Goal: Information Seeking & Learning: Learn about a topic

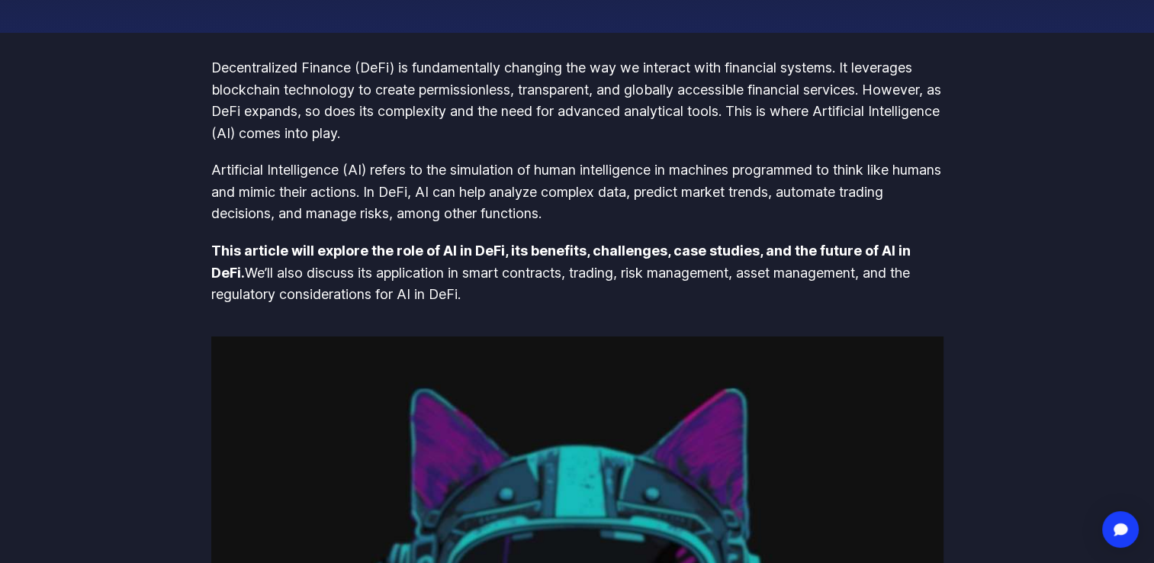
scroll to position [229, 0]
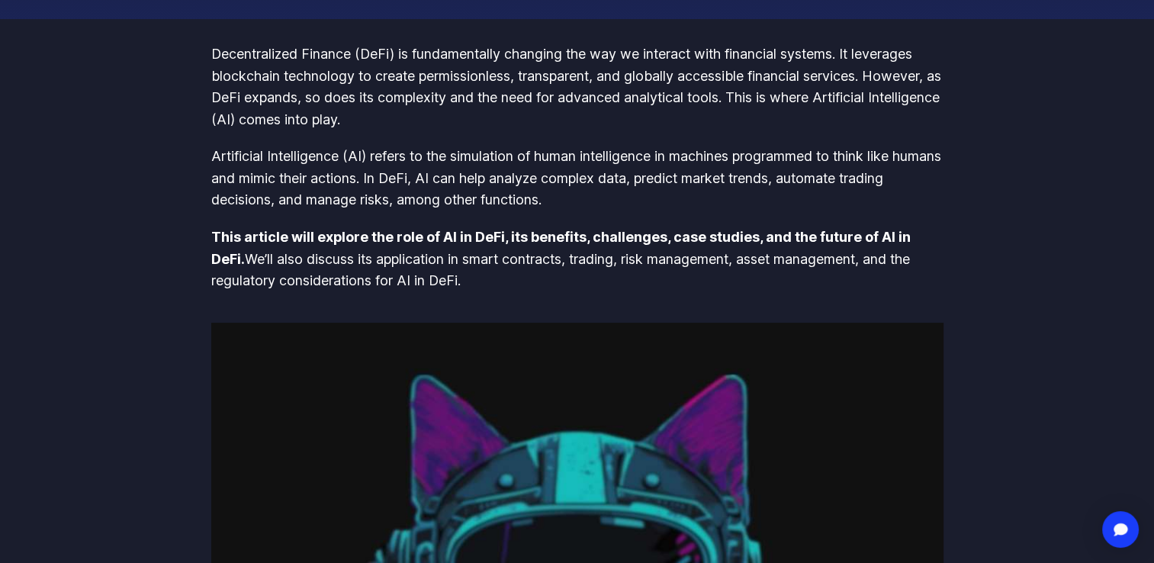
click at [385, 164] on p "Artificial Intelligence (AI) refers to the simulation of human intelligence in …" at bounding box center [577, 179] width 732 height 66
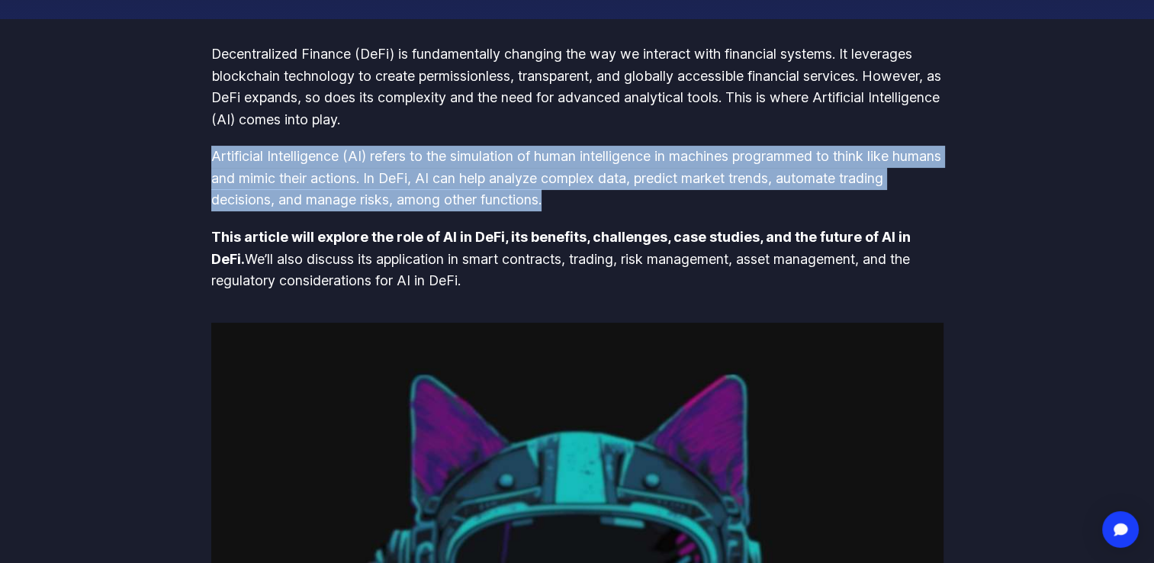
click at [385, 164] on p "Artificial Intelligence (AI) refers to the simulation of human intelligence in …" at bounding box center [577, 179] width 732 height 66
click at [612, 164] on p "Artificial Intelligence (AI) refers to the simulation of human intelligence in …" at bounding box center [577, 179] width 732 height 66
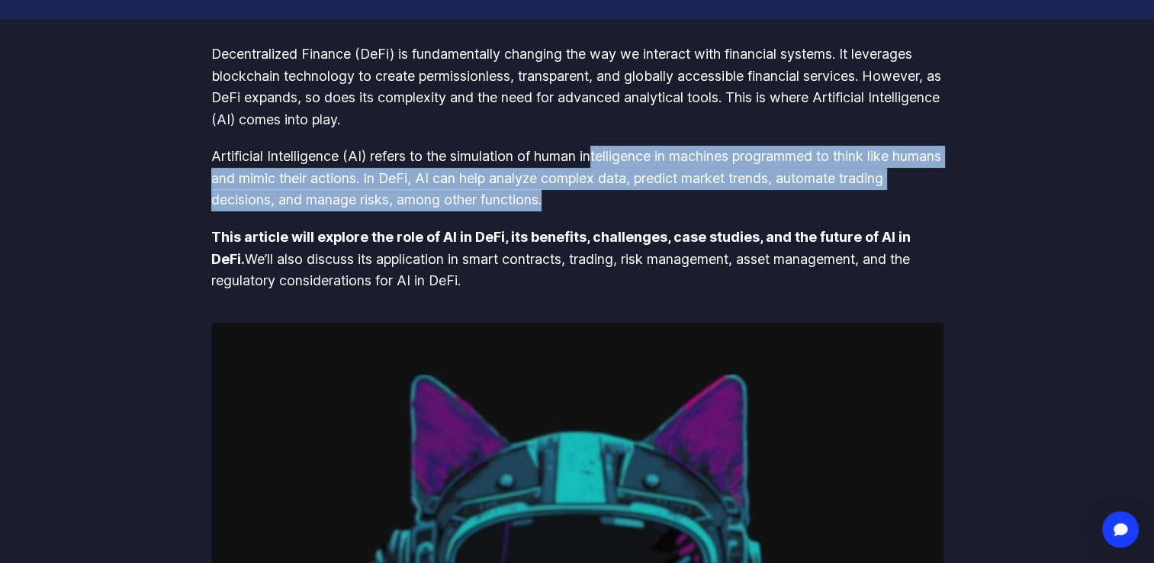
drag, startPoint x: 597, startPoint y: 154, endPoint x: 602, endPoint y: 200, distance: 46.0
click at [602, 200] on p "Artificial Intelligence (AI) refers to the simulation of human intelligence in …" at bounding box center [577, 179] width 732 height 66
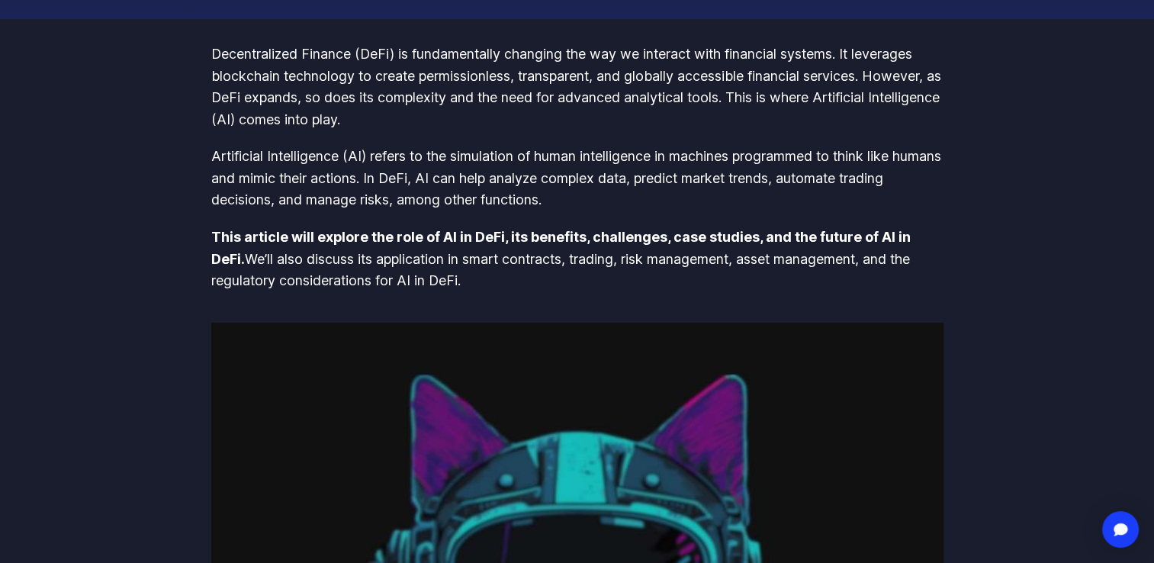
click at [592, 153] on p "Artificial Intelligence (AI) refers to the simulation of human intelligence in …" at bounding box center [577, 179] width 732 height 66
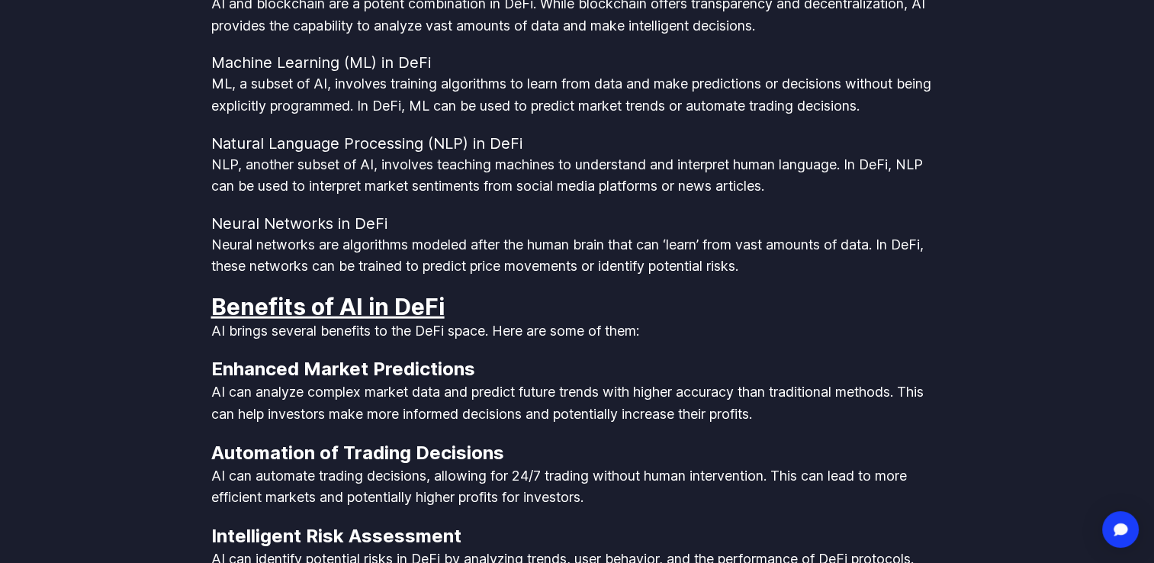
scroll to position [3279, 0]
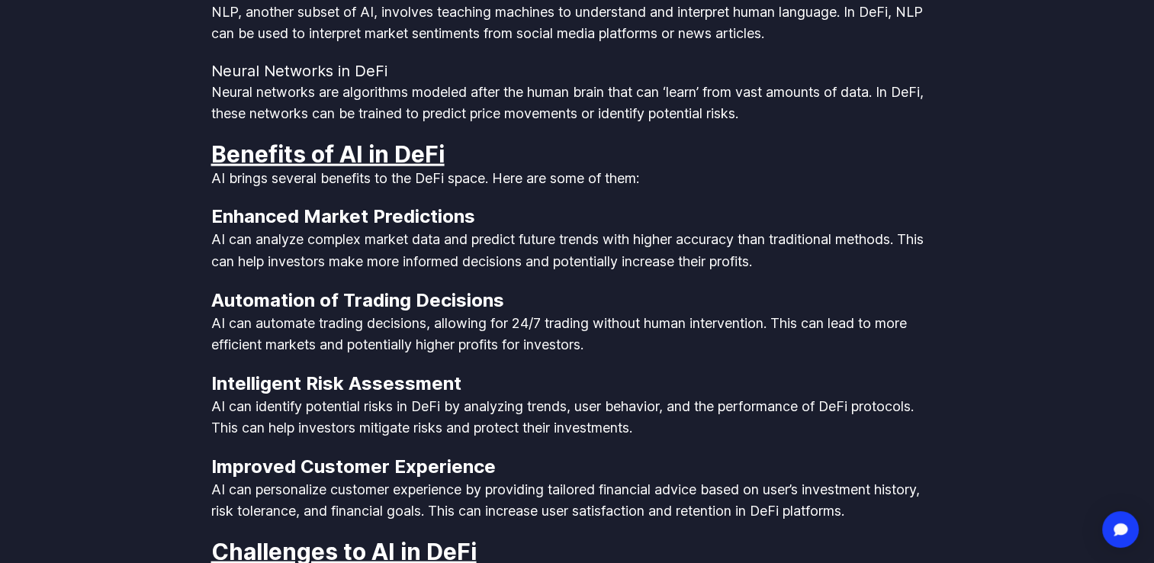
click at [365, 186] on p "AI brings several benefits to the DeFi space. Here are some of them:" at bounding box center [577, 179] width 732 height 22
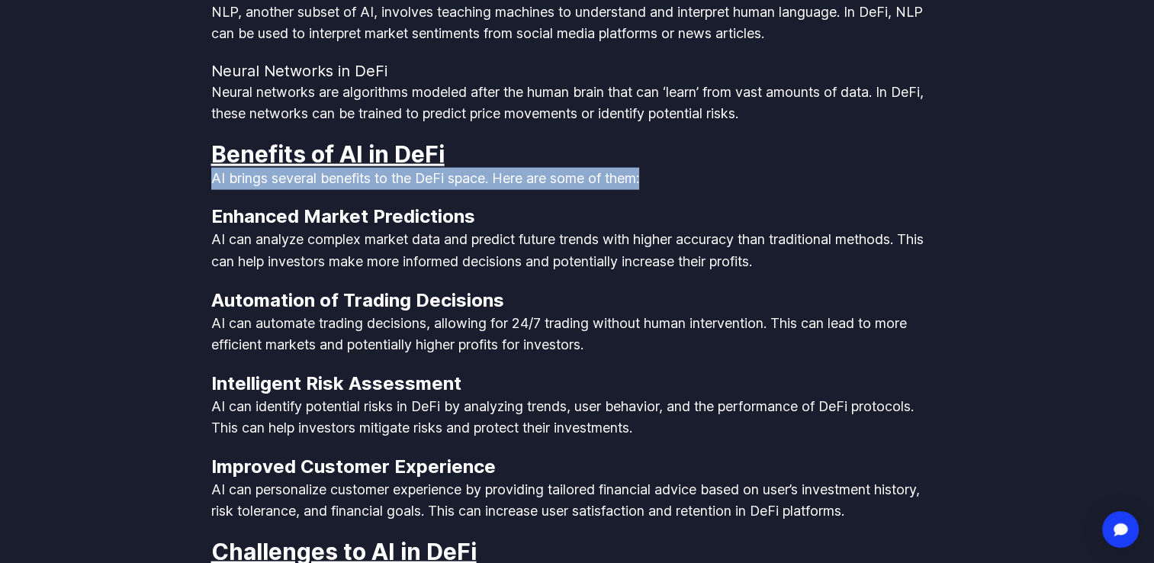
click at [365, 186] on p "AI brings several benefits to the DeFi space. Here are some of them:" at bounding box center [577, 179] width 732 height 22
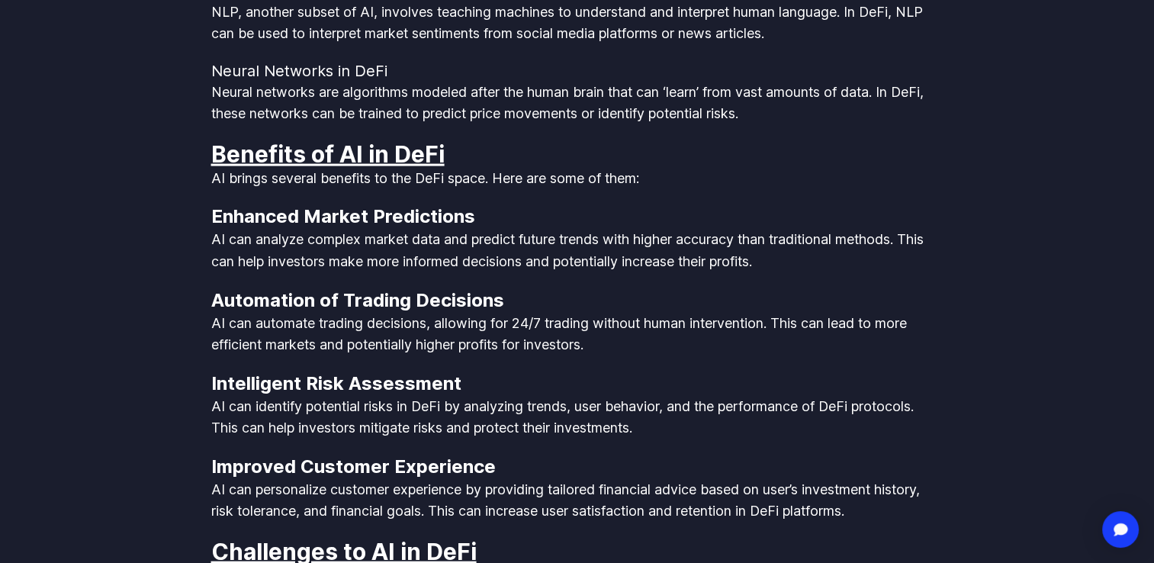
drag, startPoint x: 365, startPoint y: 186, endPoint x: 354, endPoint y: 218, distance: 33.8
click at [354, 218] on strong "Enhanced Market Predictions" at bounding box center [343, 216] width 264 height 22
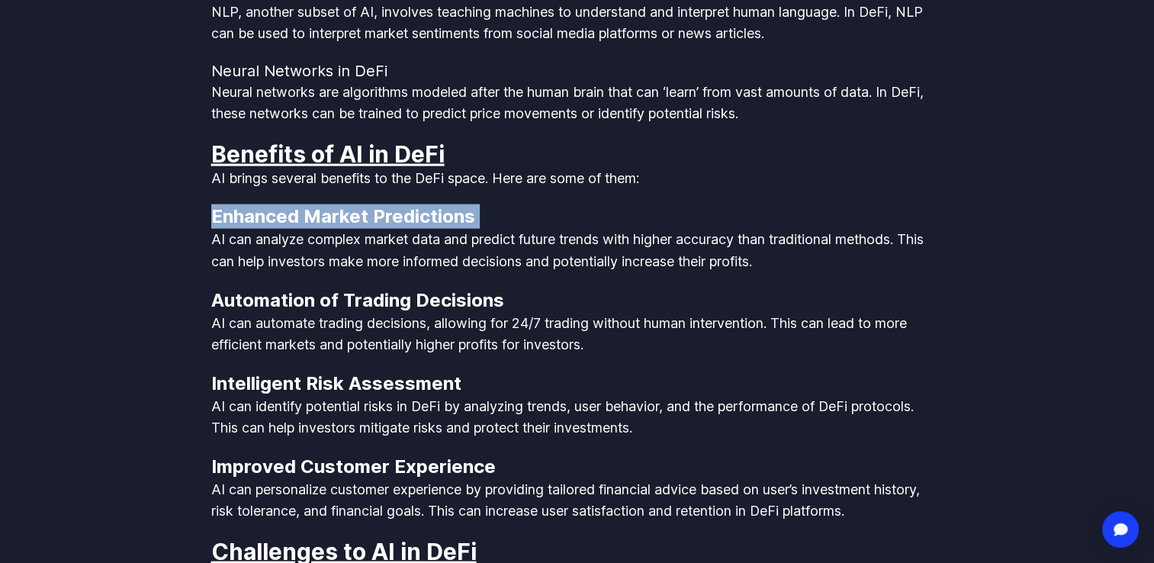
click at [354, 218] on strong "Enhanced Market Predictions" at bounding box center [343, 216] width 264 height 22
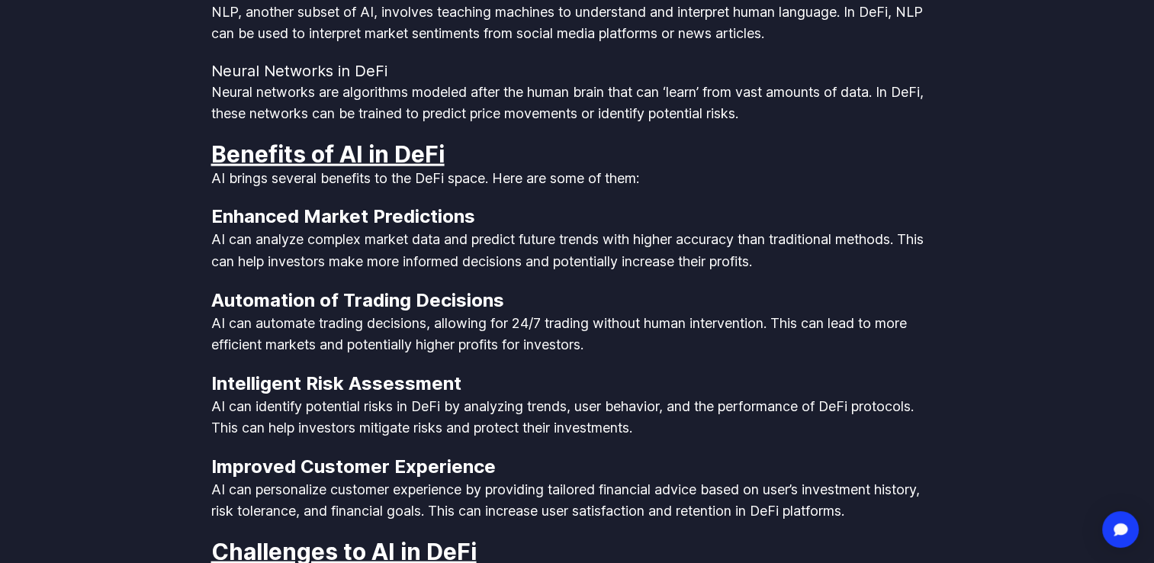
drag, startPoint x: 354, startPoint y: 218, endPoint x: 346, endPoint y: 241, distance: 24.1
click at [346, 241] on p "AI can analyze complex market data and predict future trends with higher accura…" at bounding box center [577, 250] width 732 height 43
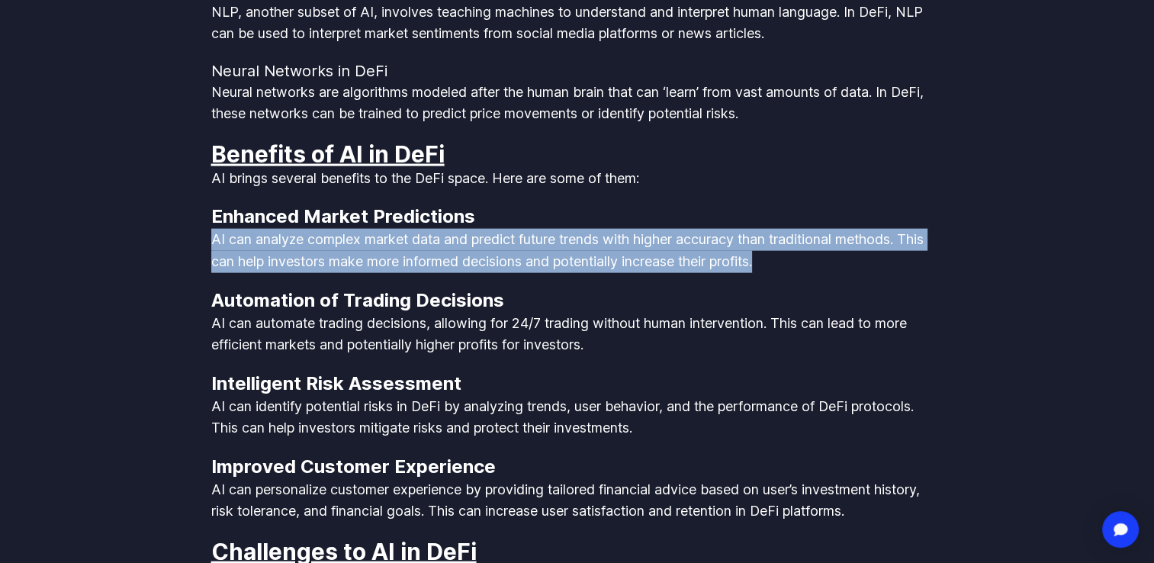
click at [346, 241] on p "AI can analyze complex market data and predict future trends with higher accura…" at bounding box center [577, 250] width 732 height 43
drag, startPoint x: 346, startPoint y: 241, endPoint x: 191, endPoint y: 252, distance: 156.0
click at [191, 252] on body "Streamflow Launch App STREAM Solutions Overview Streamflow features an all-in-o…" at bounding box center [577, 445] width 1154 height 7449
click at [213, 235] on p "AI can analyze complex market data and predict future trends with higher accura…" at bounding box center [577, 250] width 732 height 43
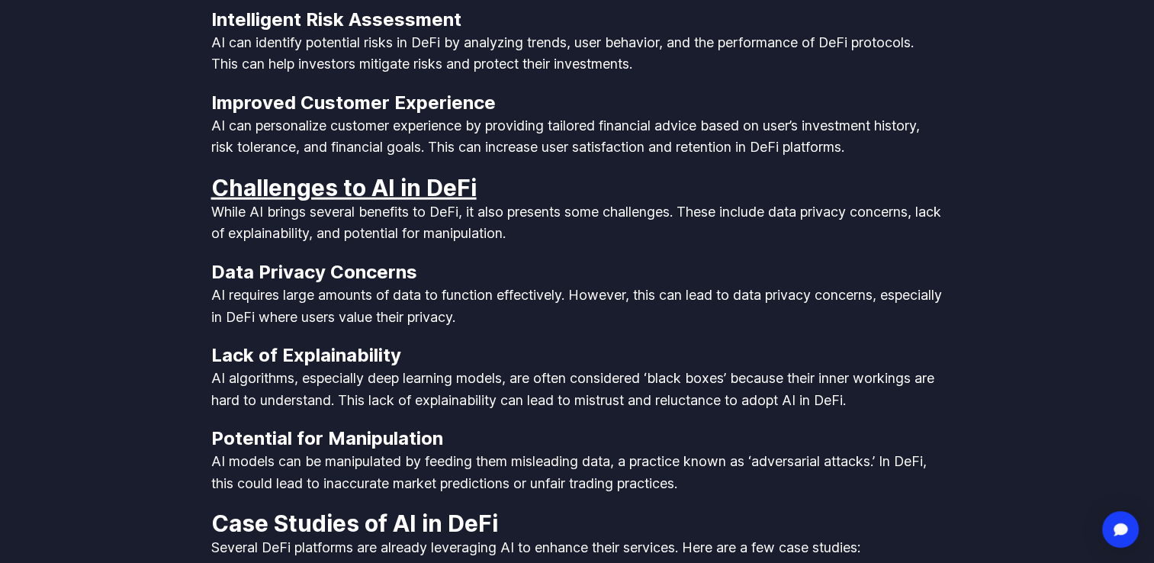
scroll to position [3737, 0]
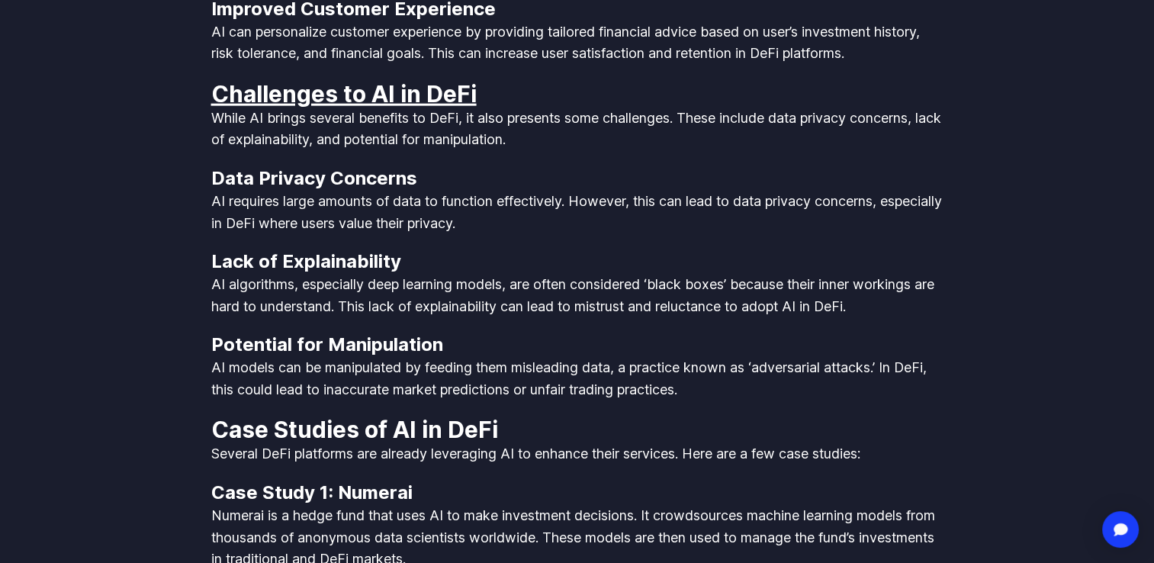
click at [250, 120] on p "While AI brings several benefits to DeFi, it also presents some challenges. The…" at bounding box center [577, 129] width 732 height 43
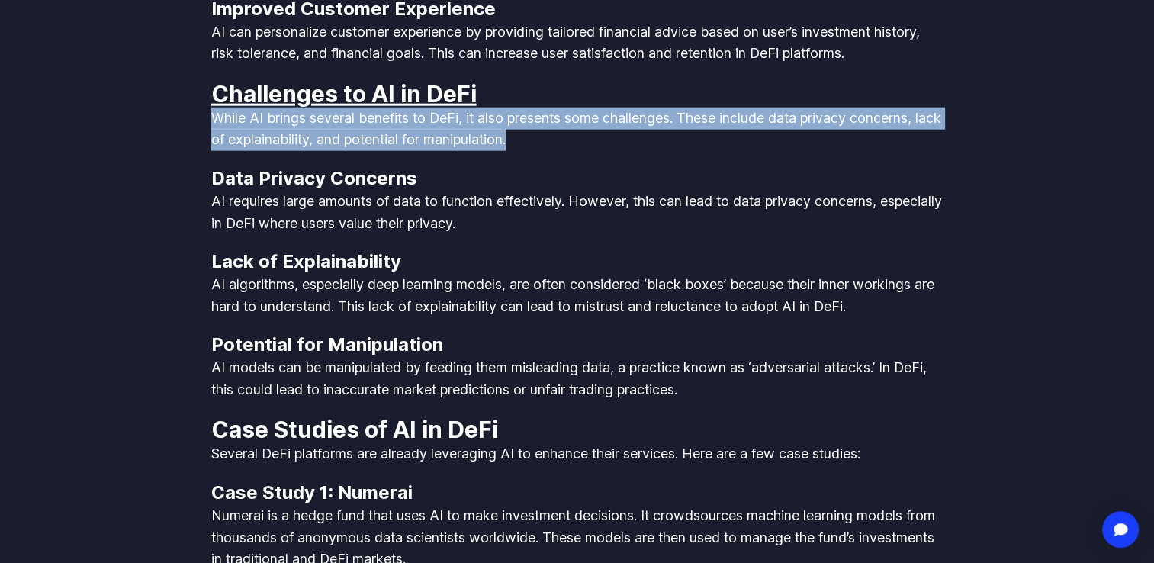
click at [250, 120] on p "While AI brings several benefits to DeFi, it also presents some challenges. The…" at bounding box center [577, 129] width 732 height 43
drag, startPoint x: 250, startPoint y: 120, endPoint x: 159, endPoint y: 136, distance: 92.8
click at [545, 120] on p "While AI brings several benefits to DeFi, it also presents some challenges. The…" at bounding box center [577, 129] width 732 height 43
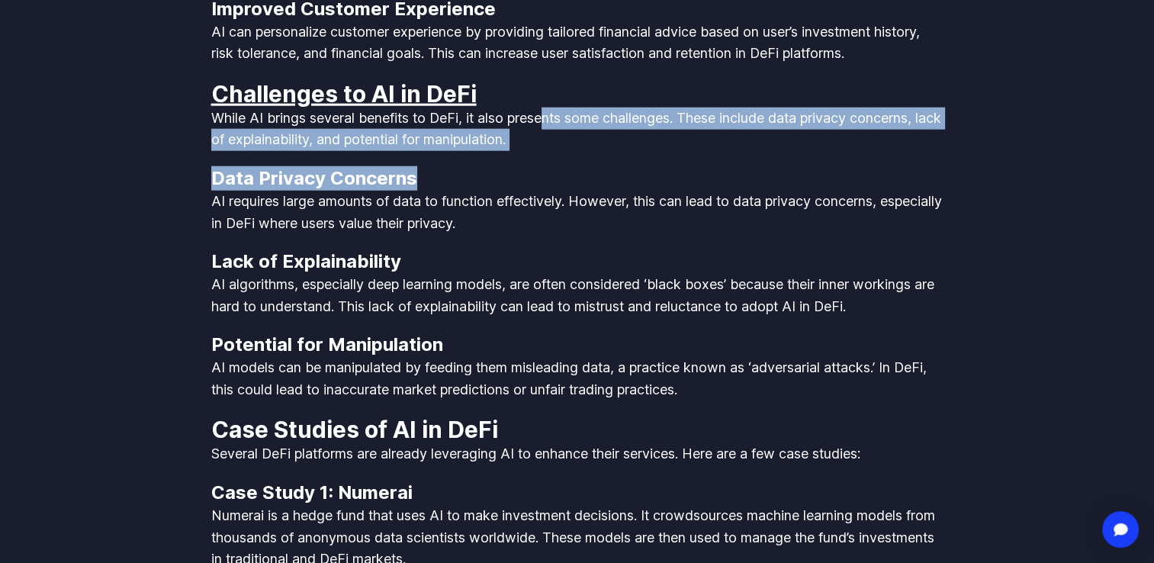
drag, startPoint x: 548, startPoint y: 124, endPoint x: 565, endPoint y: 165, distance: 45.2
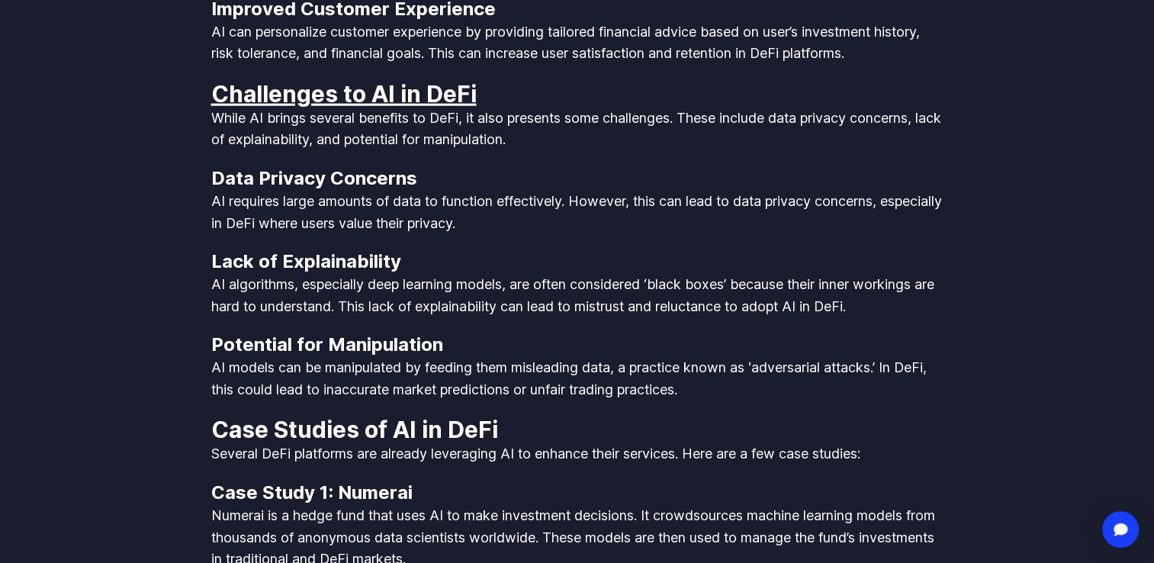
drag, startPoint x: 565, startPoint y: 165, endPoint x: 406, endPoint y: 114, distance: 166.7
click at [406, 114] on p "While AI brings several benefits to DeFi, it also presents some challenges. The…" at bounding box center [577, 129] width 732 height 43
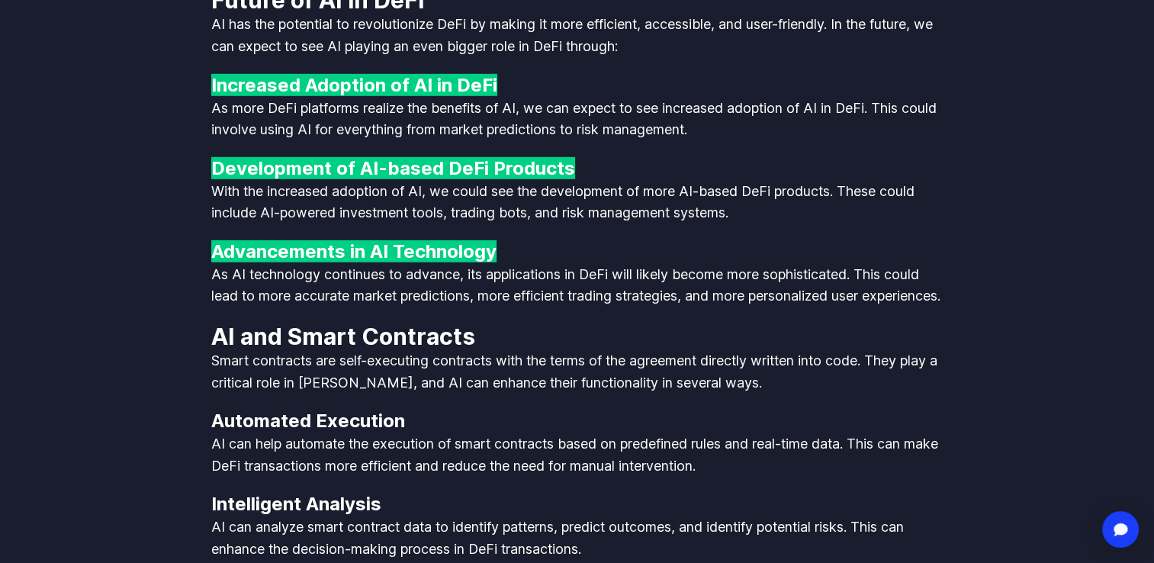
scroll to position [4500, 0]
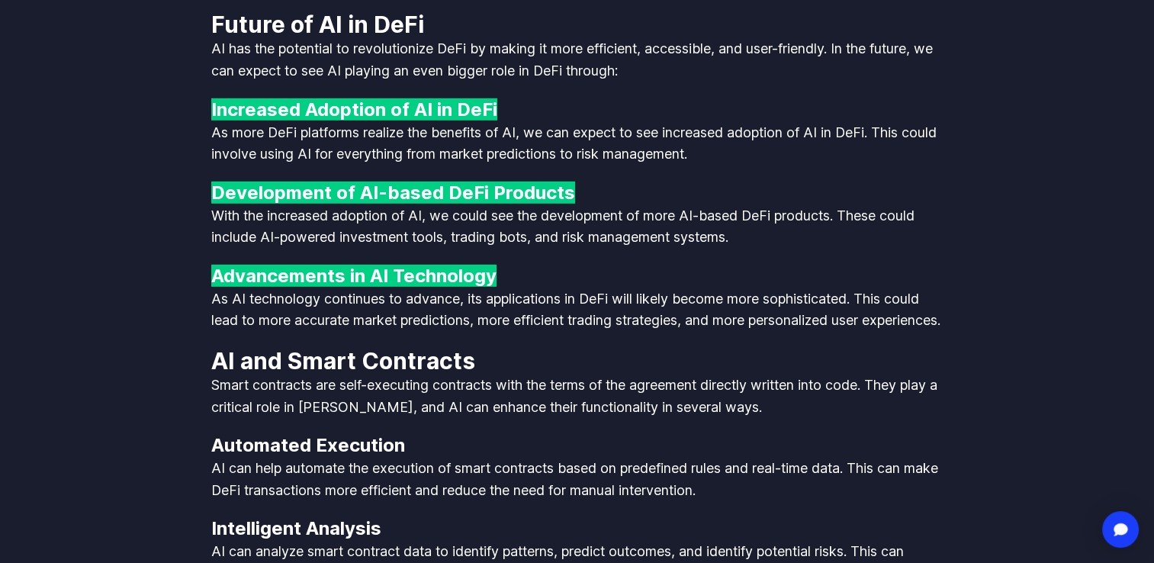
click at [262, 137] on p "As more DeFi platforms realize the benefits of AI, we can expect to see increas…" at bounding box center [577, 143] width 732 height 43
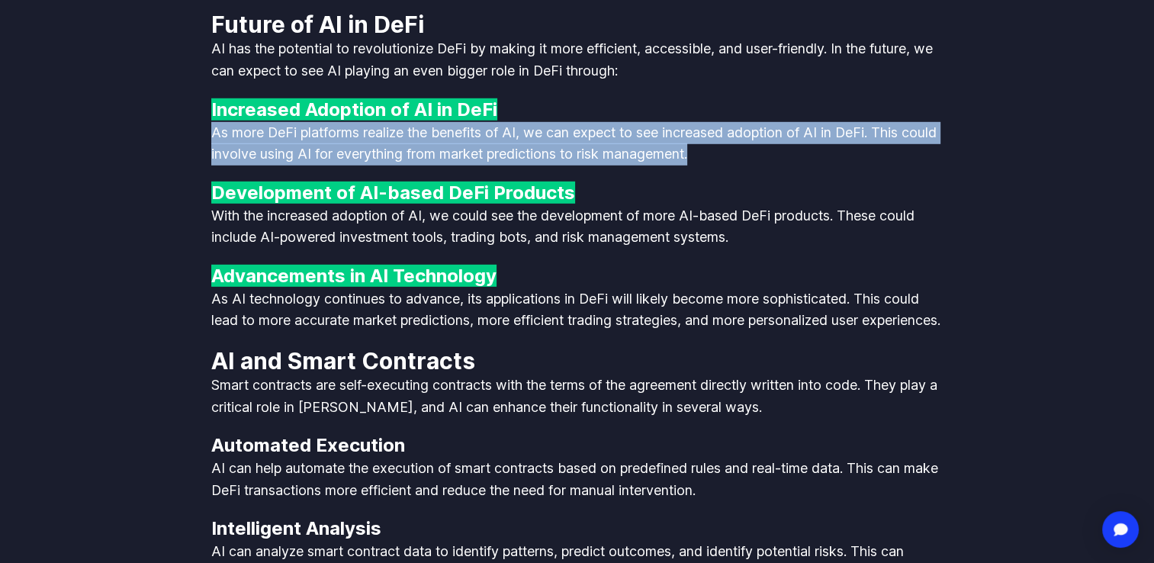
click at [262, 137] on p "As more DeFi platforms realize the benefits of AI, we can expect to see increas…" at bounding box center [577, 143] width 732 height 43
drag, startPoint x: 262, startPoint y: 137, endPoint x: 172, endPoint y: 133, distance: 90.0
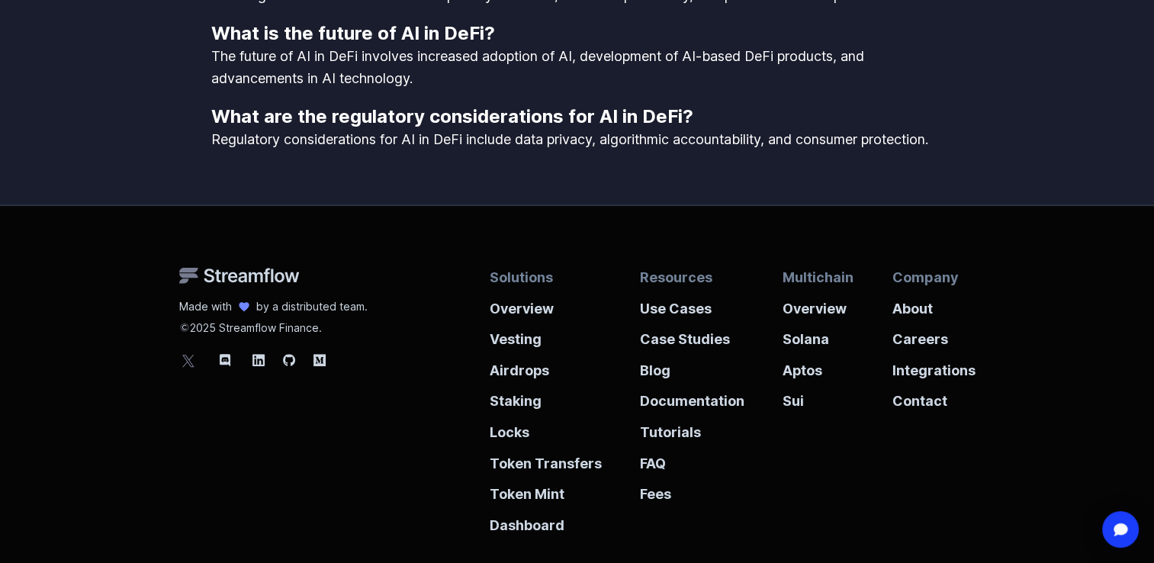
scroll to position [6864, 0]
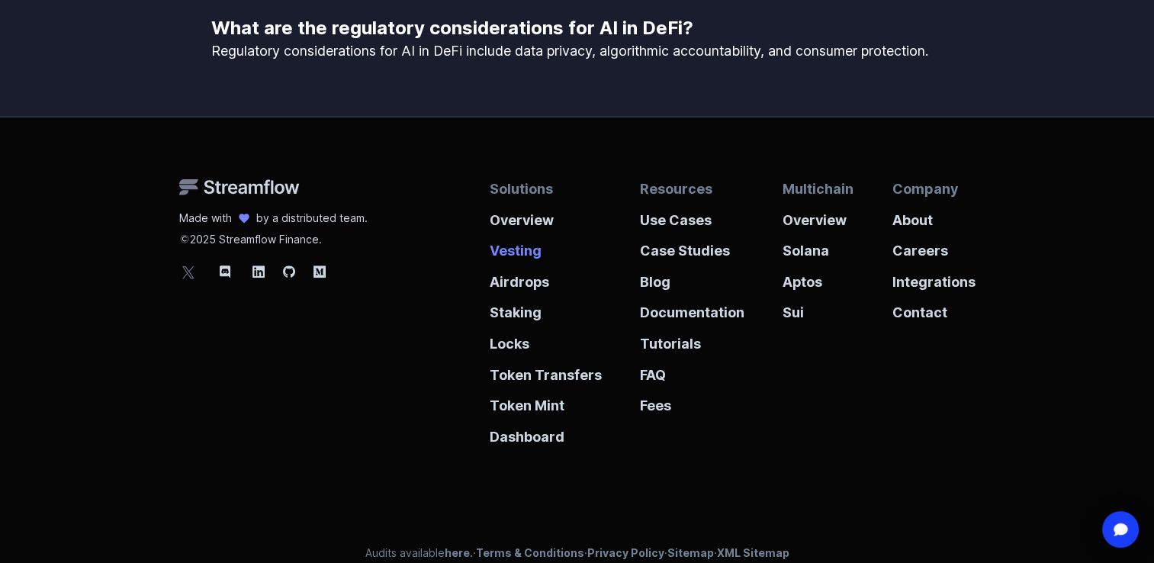
click at [516, 262] on p "Vesting" at bounding box center [546, 246] width 112 height 31
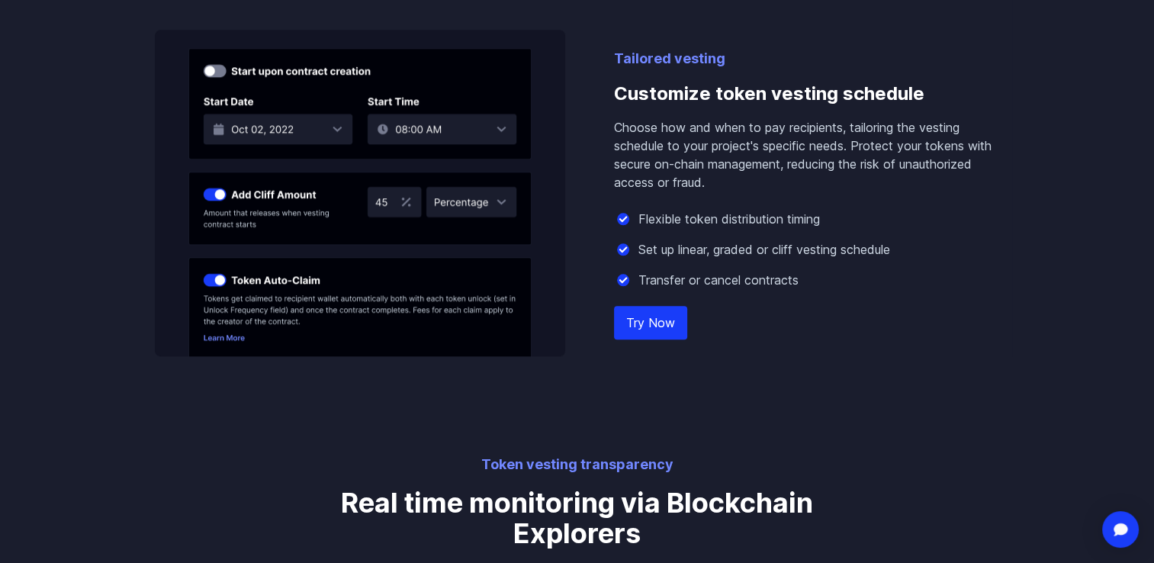
scroll to position [1602, 0]
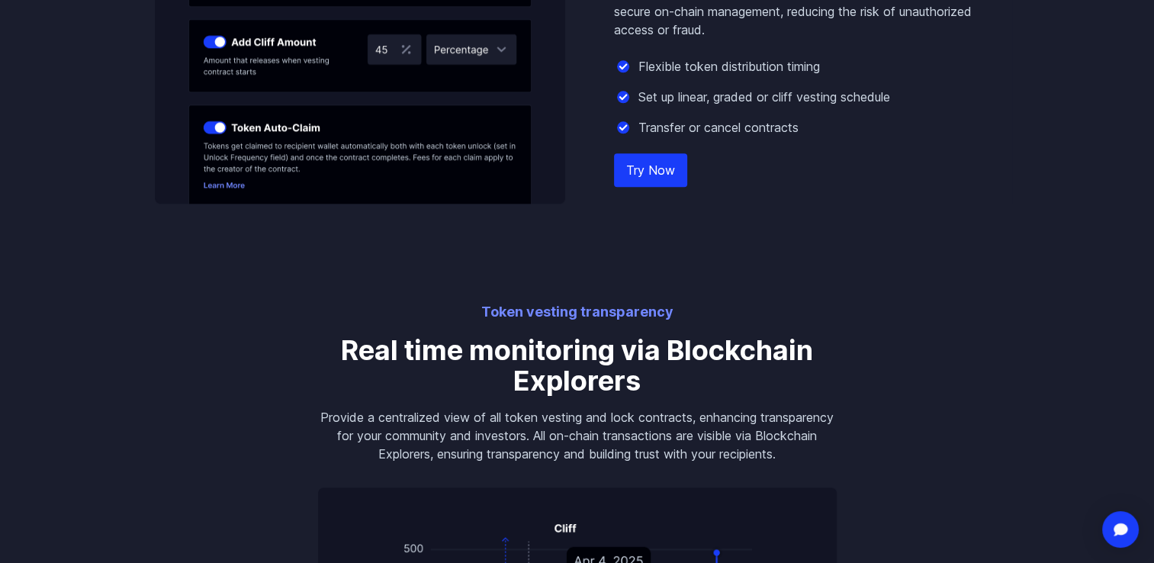
click at [649, 163] on link "Try Now" at bounding box center [650, 170] width 73 height 34
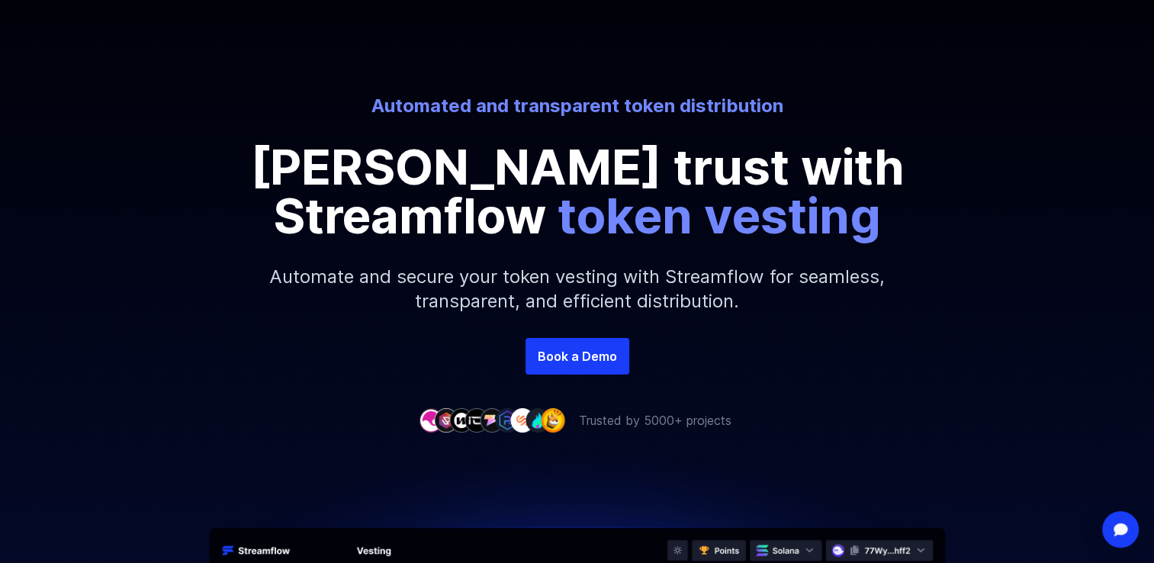
scroll to position [0, 0]
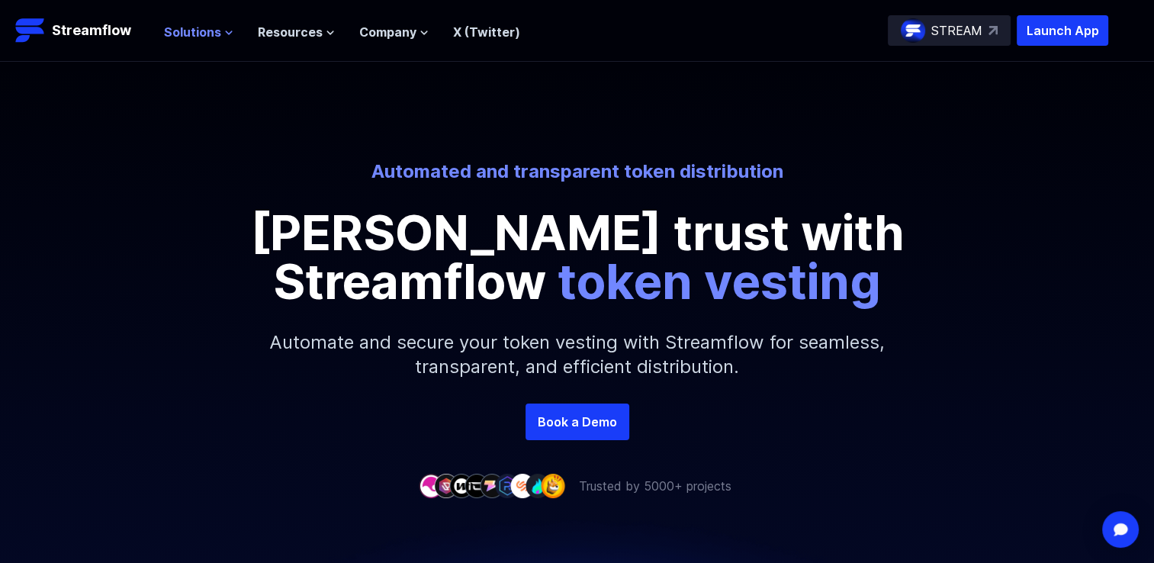
click at [207, 36] on span "Solutions" at bounding box center [192, 32] width 57 height 18
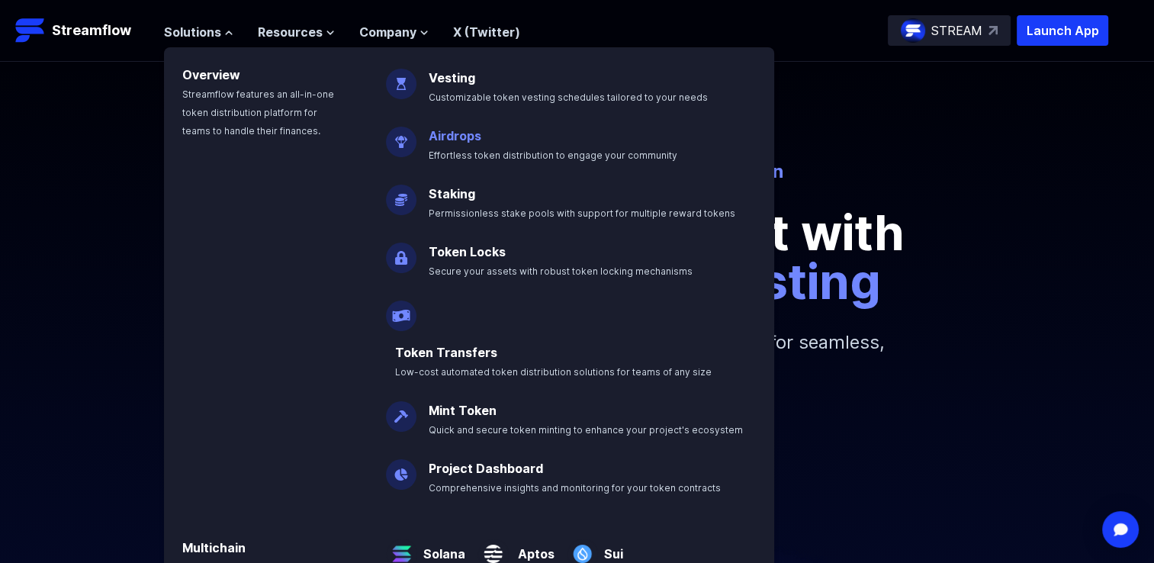
click at [445, 139] on link "Airdrops" at bounding box center [455, 135] width 53 height 15
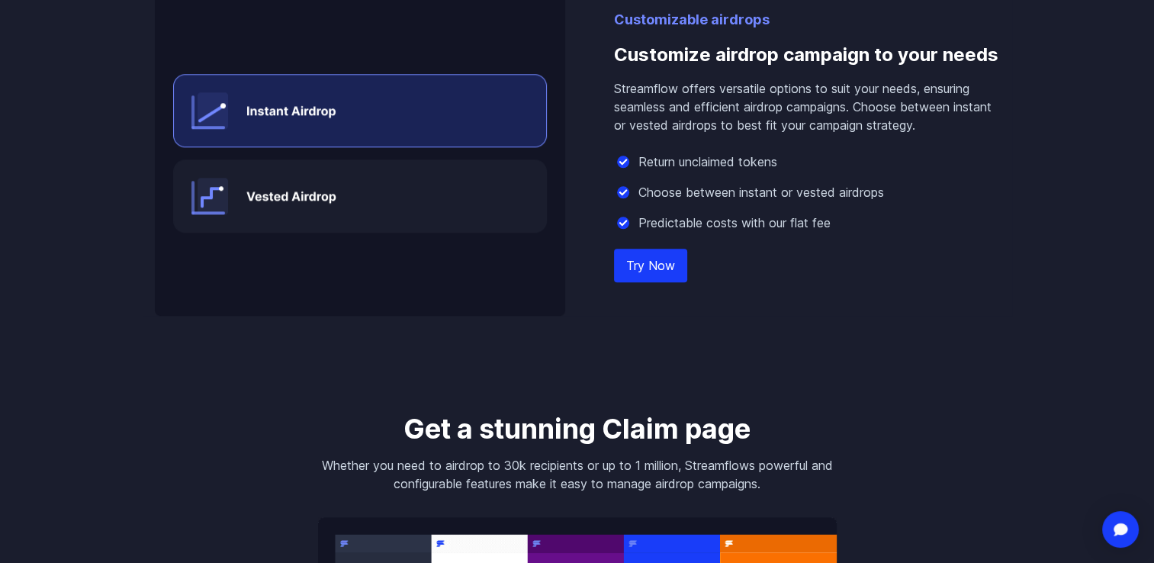
scroll to position [1602, 0]
